Goal: Check status

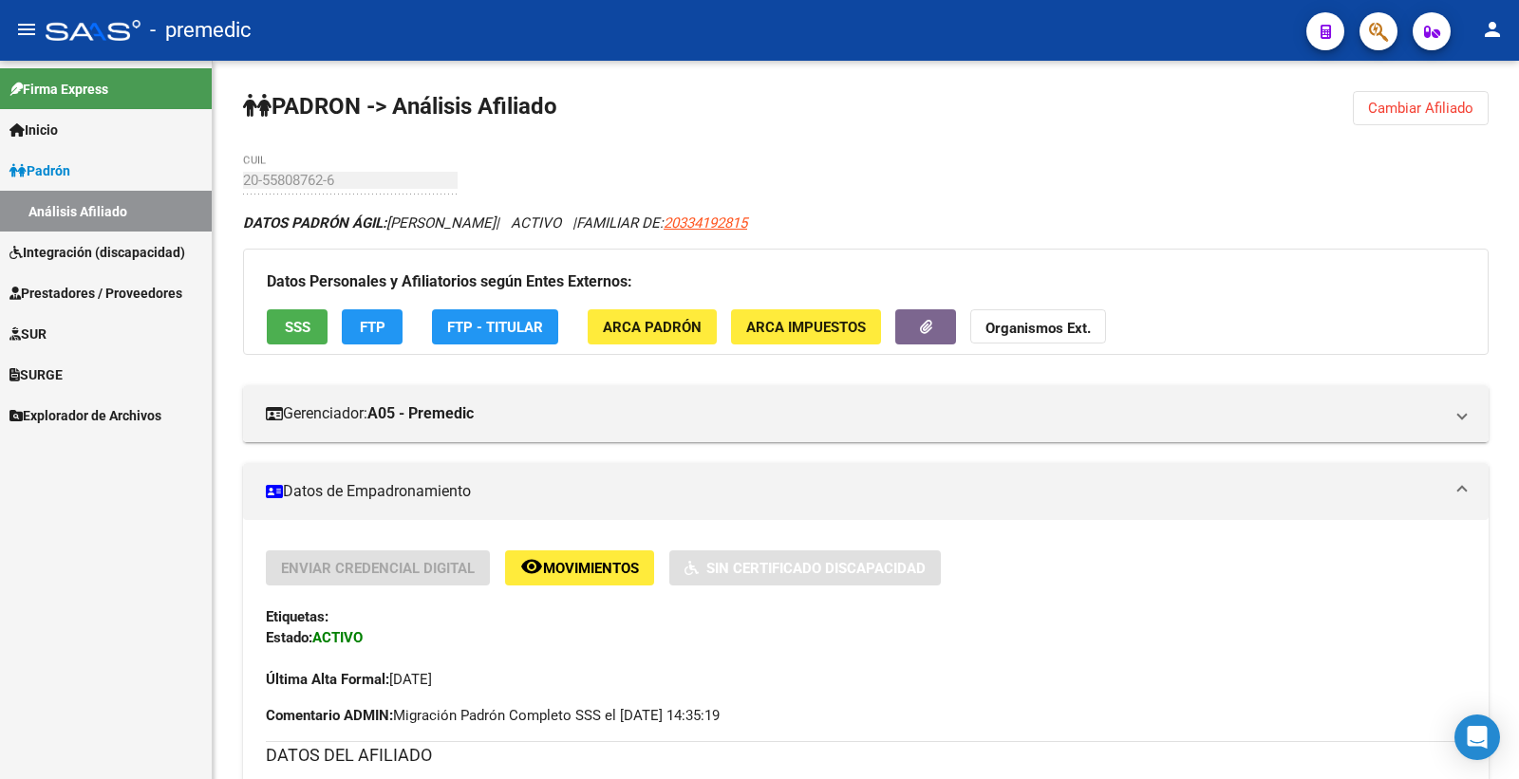
click at [71, 292] on span "Prestadores / Proveedores" at bounding box center [95, 293] width 173 height 21
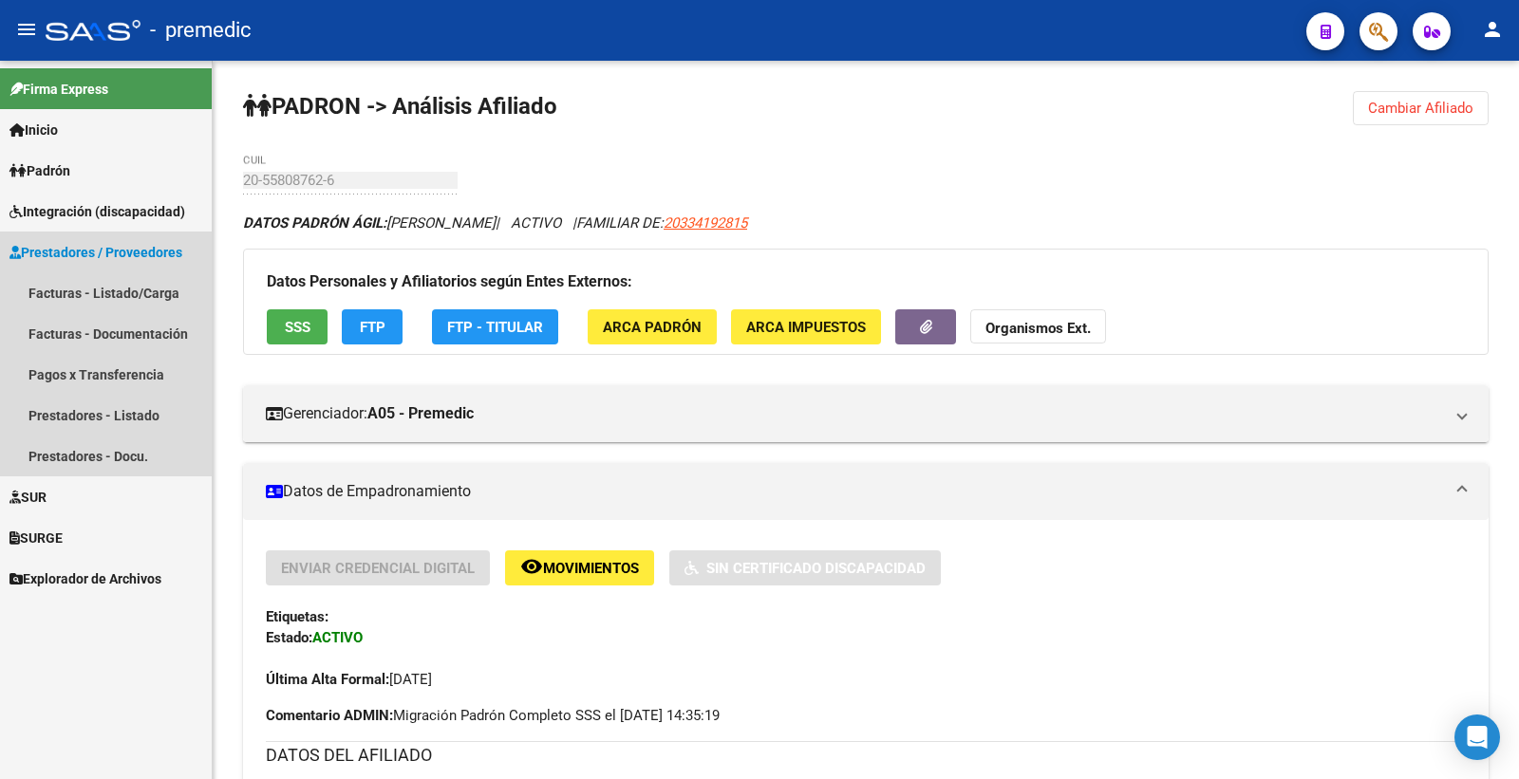
click at [76, 252] on span "Prestadores / Proveedores" at bounding box center [95, 252] width 173 height 21
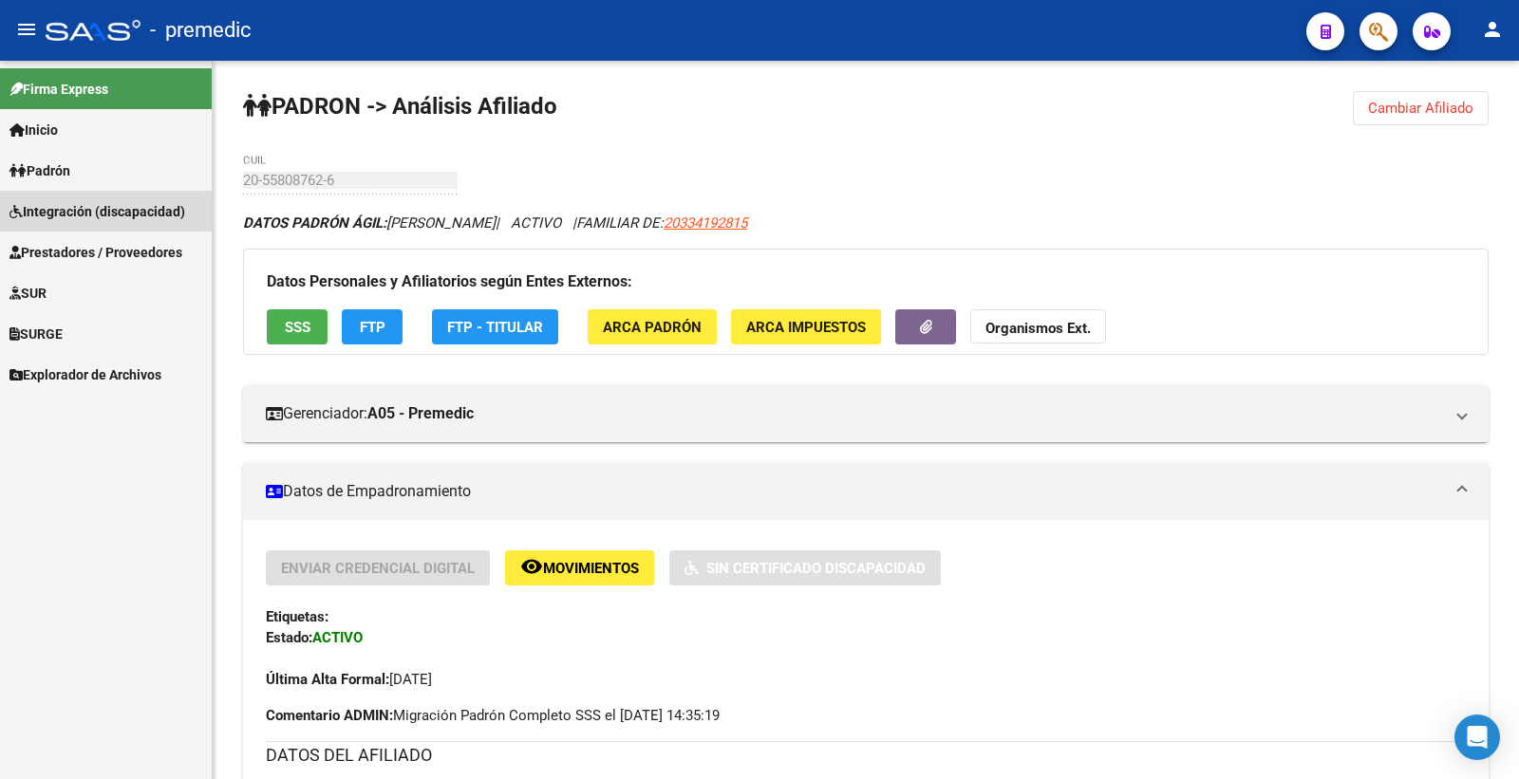
click at [73, 213] on span "Integración (discapacidad)" at bounding box center [97, 211] width 176 height 21
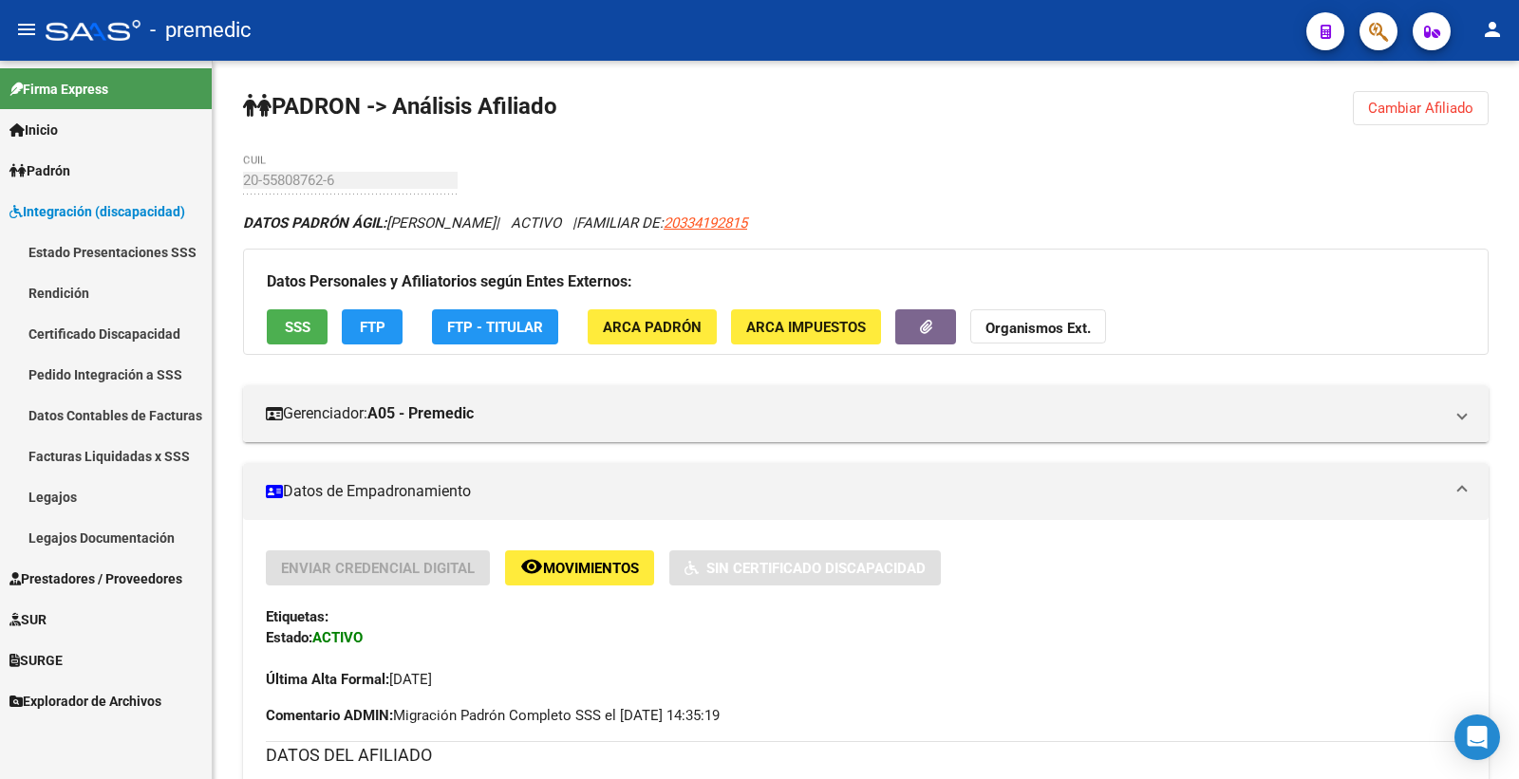
click at [101, 252] on link "Estado Presentaciones SSS" at bounding box center [106, 252] width 212 height 41
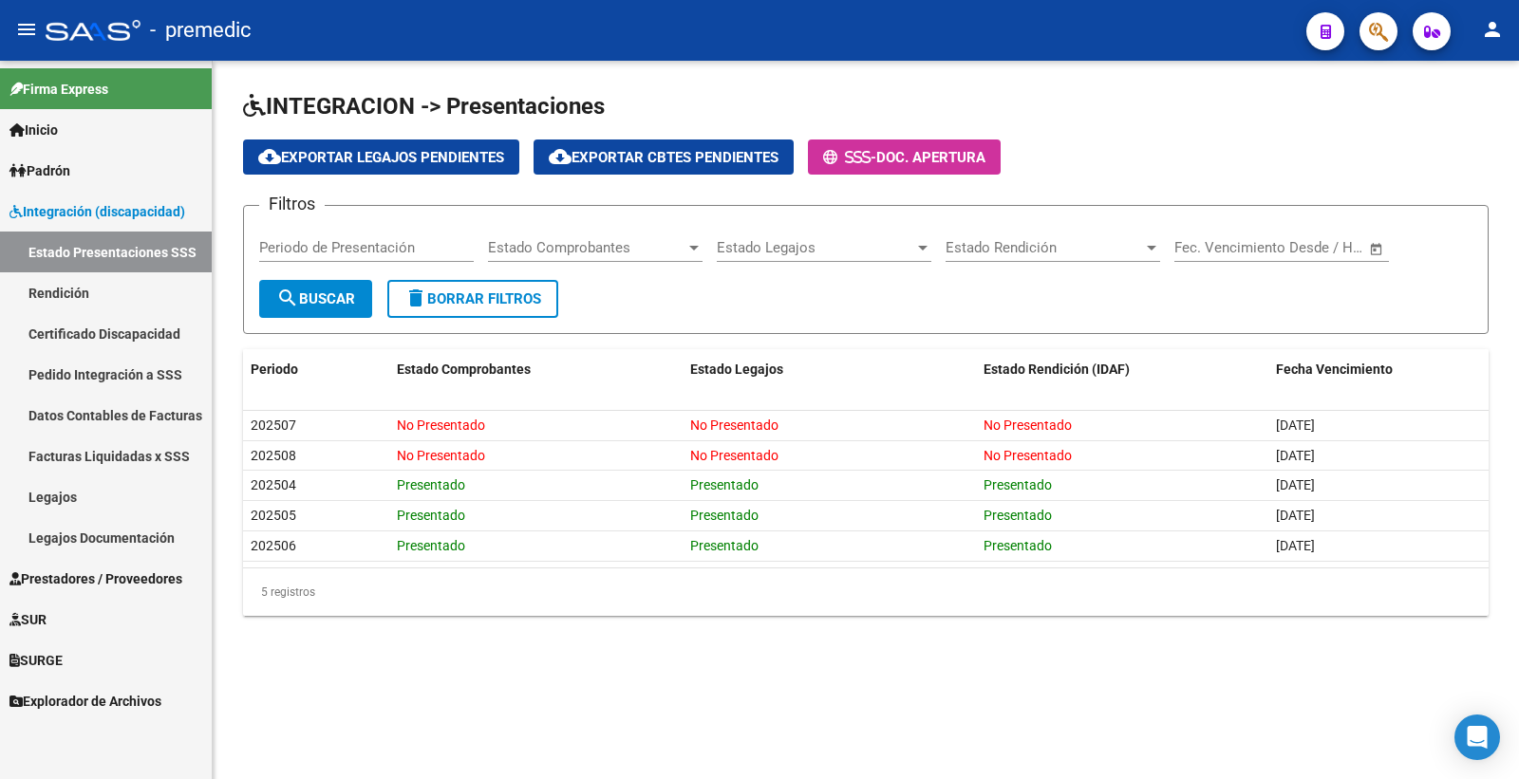
click at [131, 292] on link "Rendición" at bounding box center [106, 292] width 212 height 41
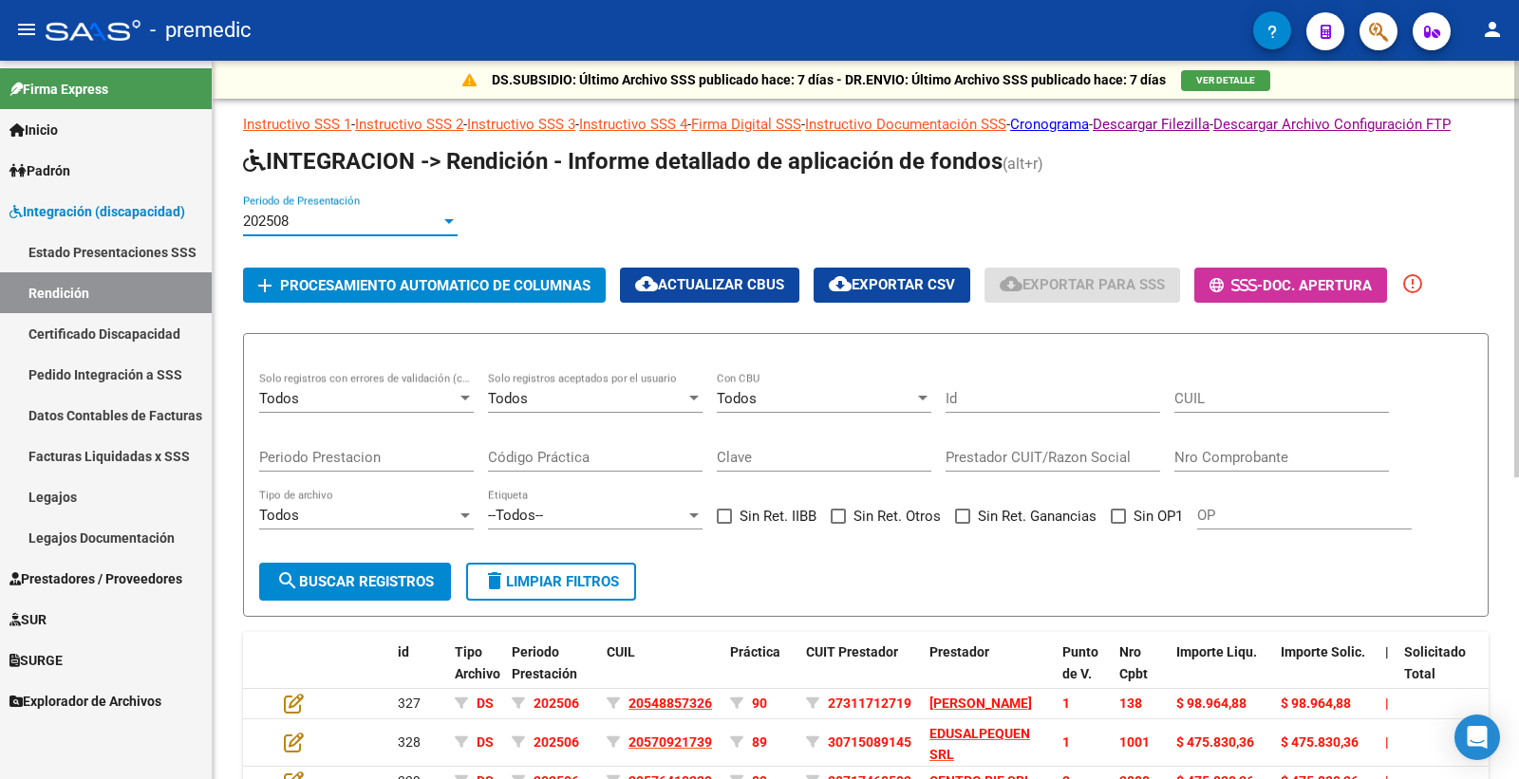
click at [355, 230] on div "202508" at bounding box center [341, 221] width 197 height 17
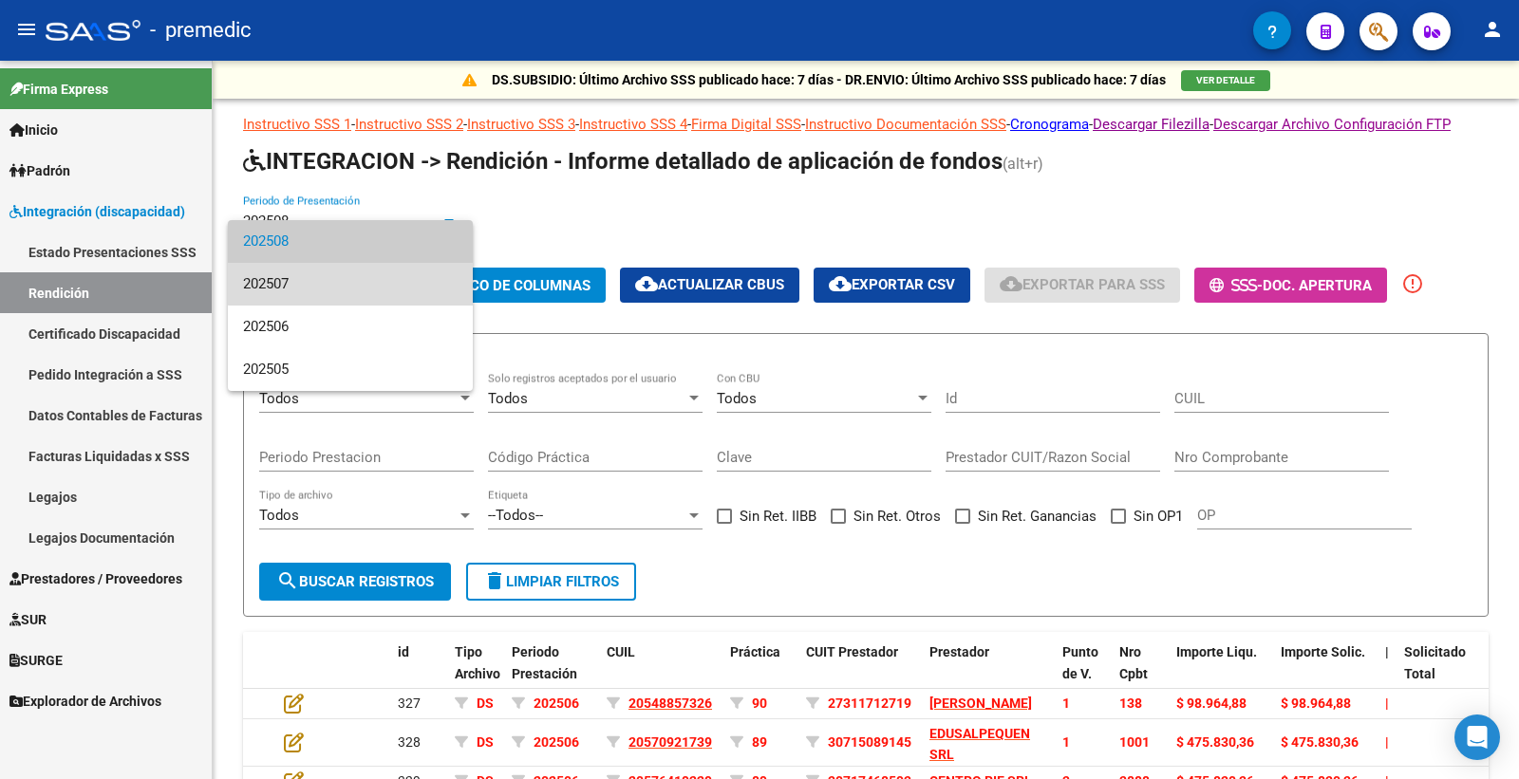
click at [361, 273] on span "202507" at bounding box center [350, 284] width 215 height 43
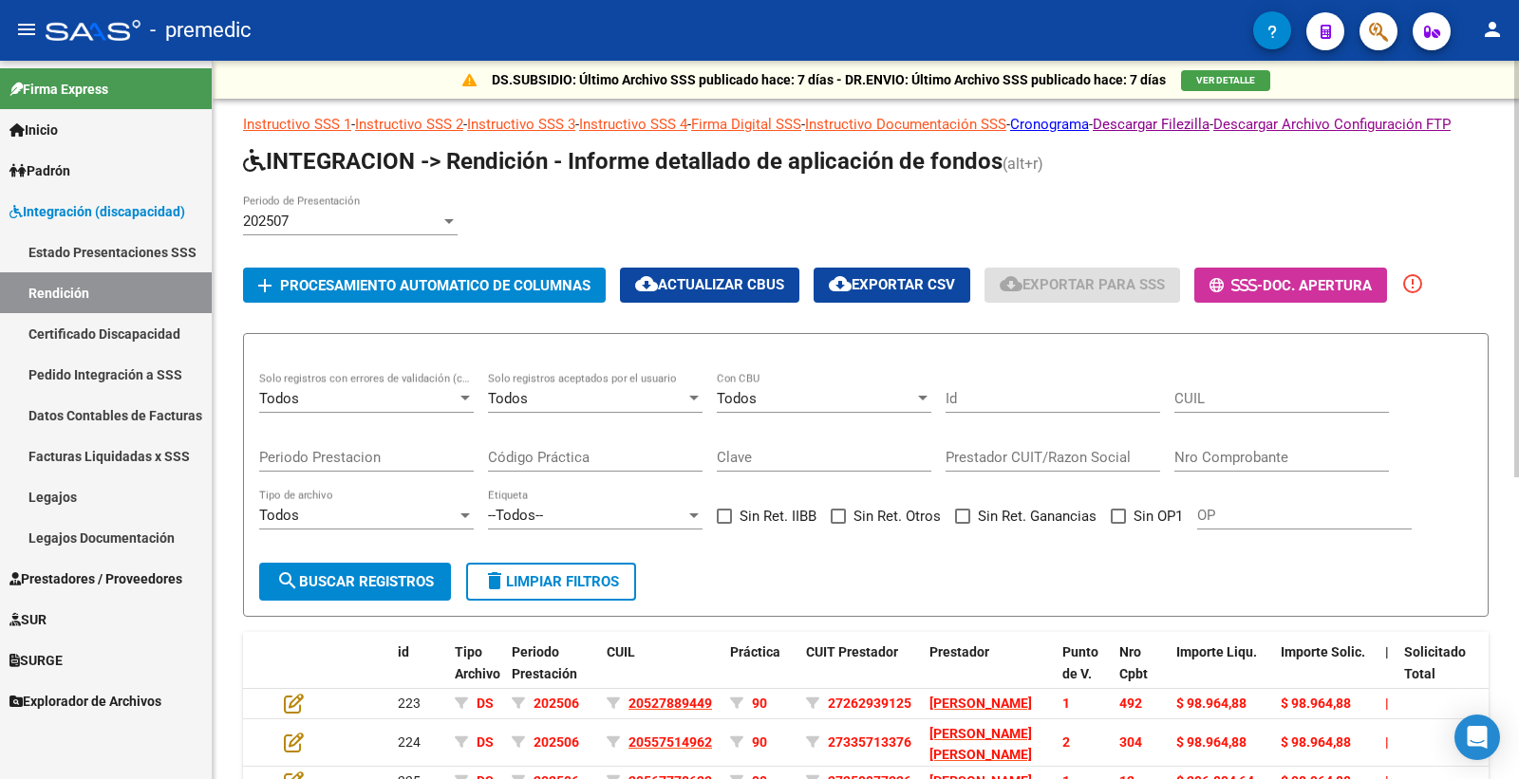
click at [422, 235] on div "202507 Periodo de Presentación" at bounding box center [350, 215] width 215 height 41
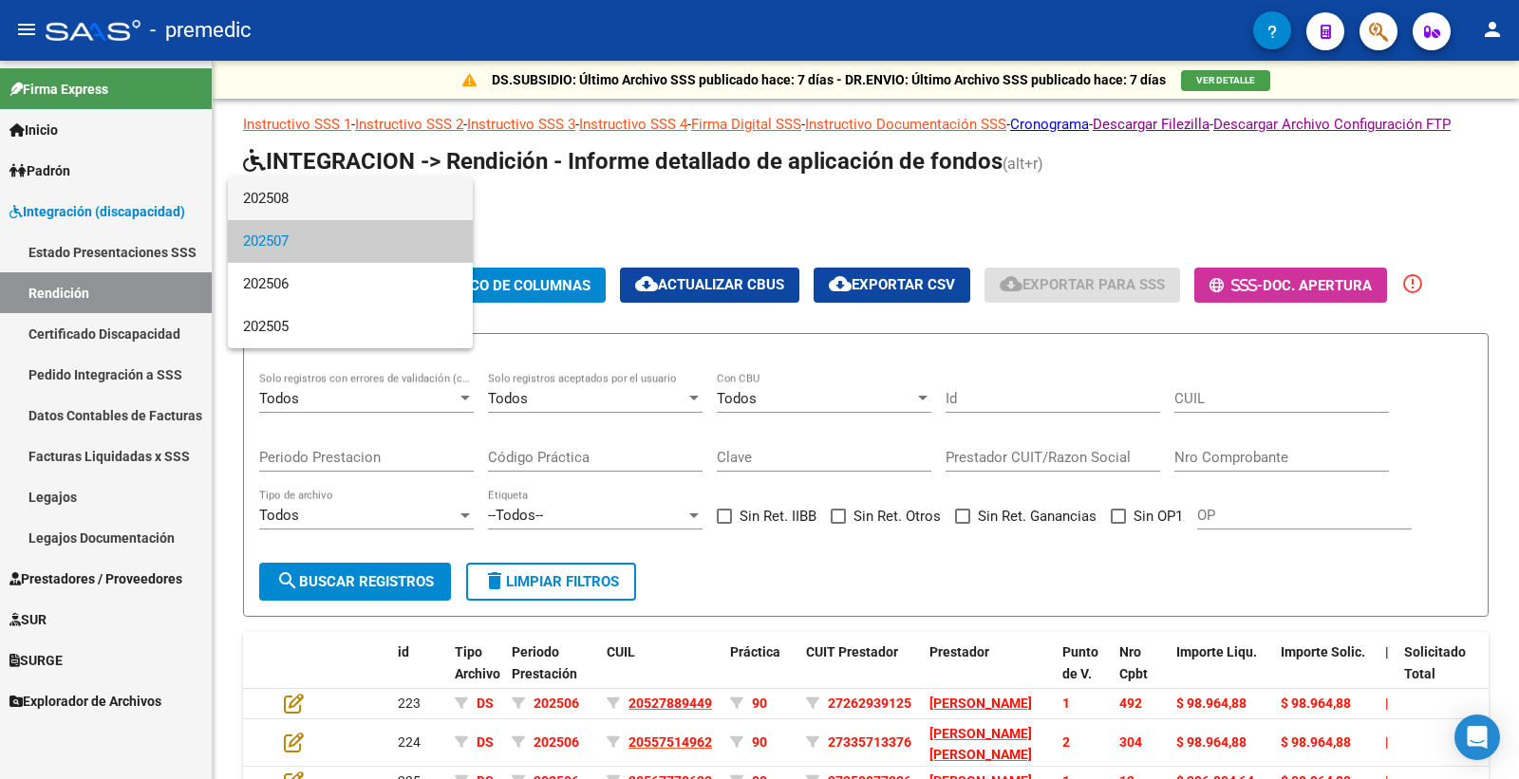
click at [326, 211] on span "202508" at bounding box center [350, 198] width 215 height 43
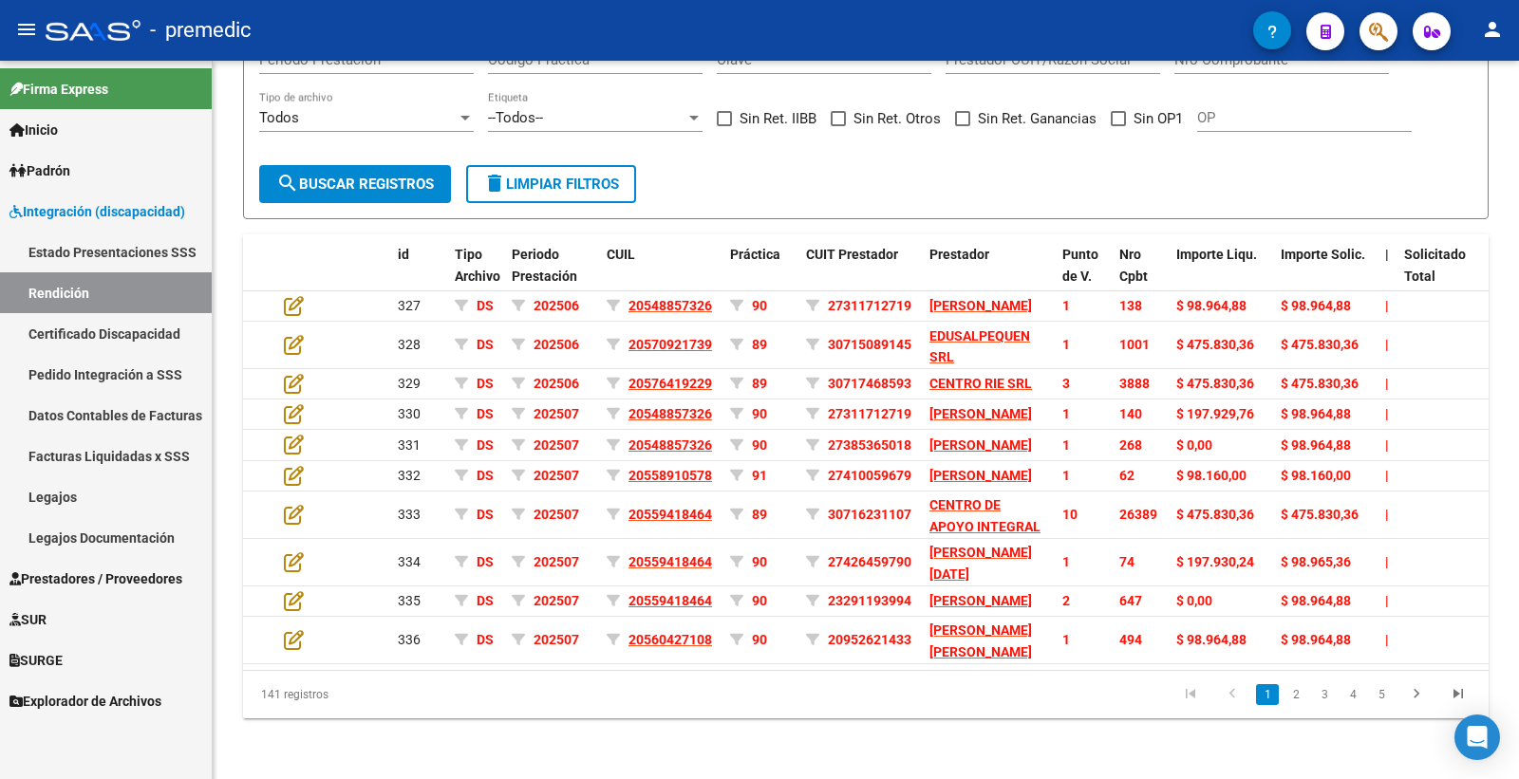
click at [130, 452] on link "Facturas Liquidadas x SSS" at bounding box center [106, 456] width 212 height 41
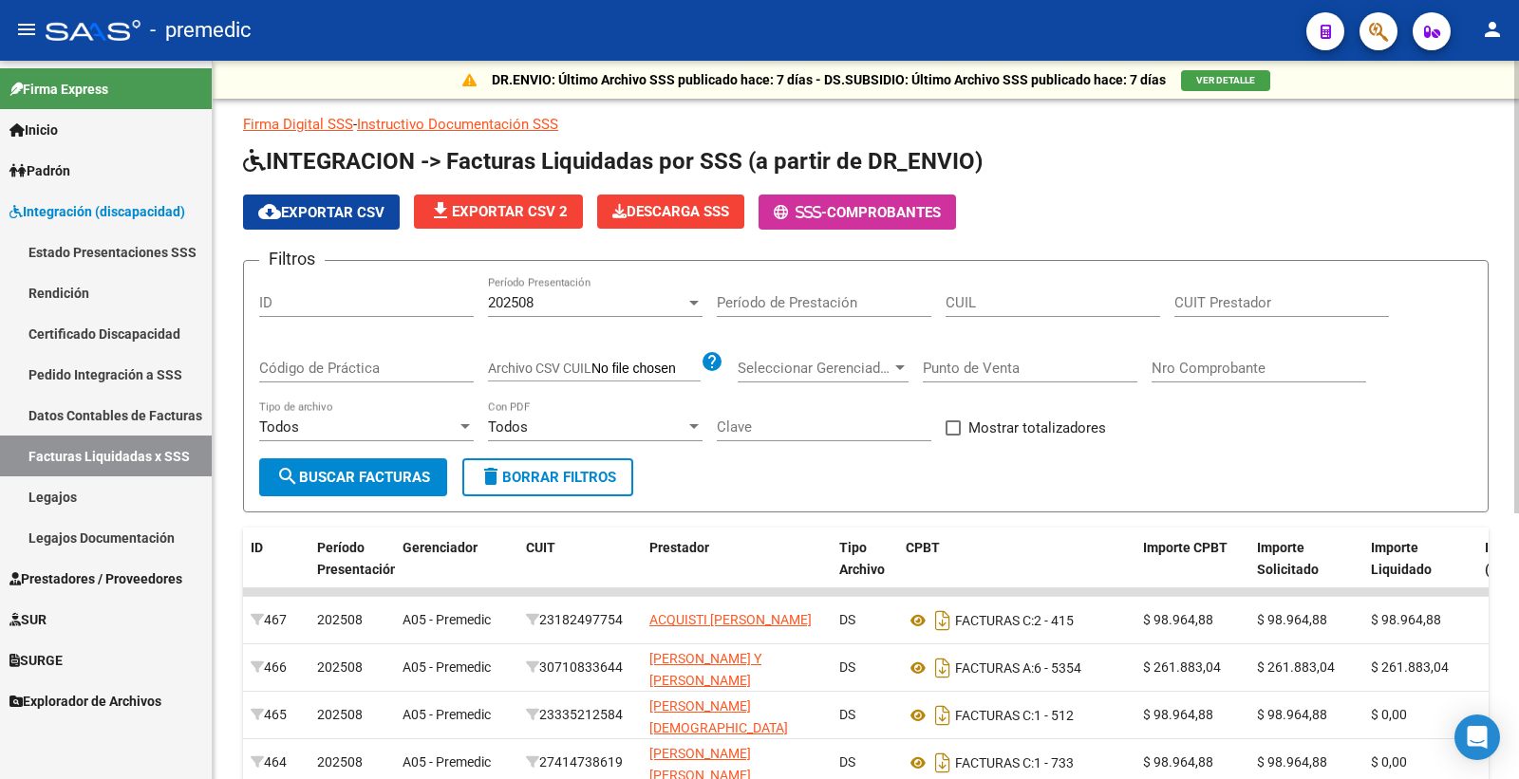
click at [1491, 153] on div "DR.ENVIO: Último Archivo SSS publicado hace: 7 días - DS.SUBSIDIO: Último Archi…" at bounding box center [866, 606] width 1306 height 1091
click at [1102, 164] on h1 "INTEGRACION -> Facturas Liquidadas por SSS (a partir de DR_ENVIO)" at bounding box center [865, 162] width 1245 height 33
drag, startPoint x: 1512, startPoint y: 146, endPoint x: 1458, endPoint y: 193, distance: 71.3
click at [1512, 146] on div "DR.ENVIO: Último Archivo SSS publicado hace: 7 días - DS.SUBSIDIO: Último Archi…" at bounding box center [866, 606] width 1306 height 1091
